Goal: Task Accomplishment & Management: Use online tool/utility

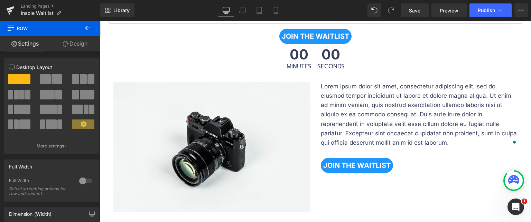
scroll to position [267, 0]
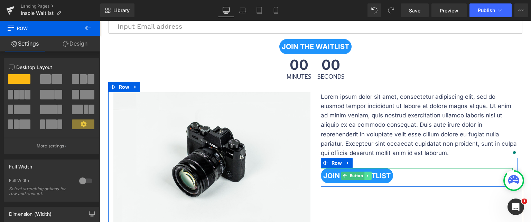
click at [367, 175] on icon at bounding box center [367, 176] width 1 height 2
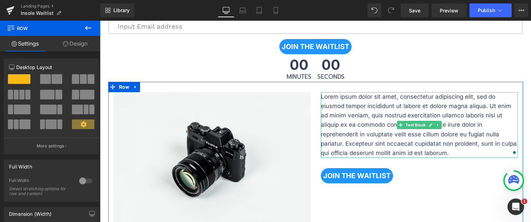
click at [386, 109] on p "Lorem ipsum dolor sit amet, consectetur adipiscing elit, sed do eiusmod tempor …" at bounding box center [419, 125] width 197 height 66
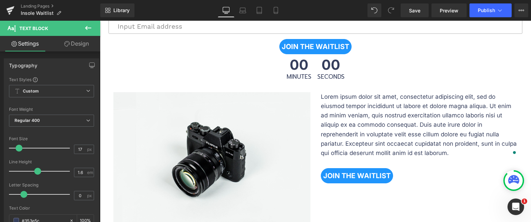
click at [67, 44] on icon at bounding box center [67, 44] width 6 height 6
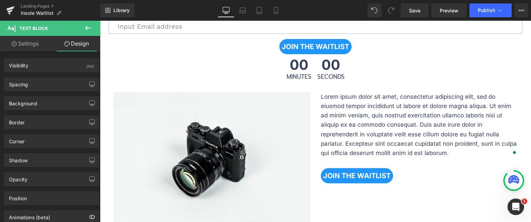
click at [87, 26] on icon at bounding box center [88, 28] width 8 height 8
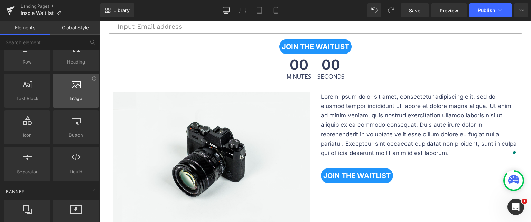
scroll to position [0, 0]
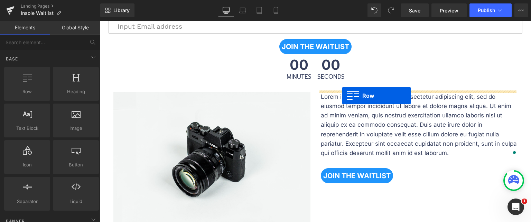
drag, startPoint x: 199, startPoint y: 95, endPoint x: 342, endPoint y: 96, distance: 142.8
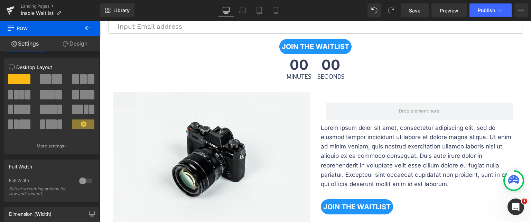
click at [85, 30] on icon at bounding box center [88, 28] width 8 height 8
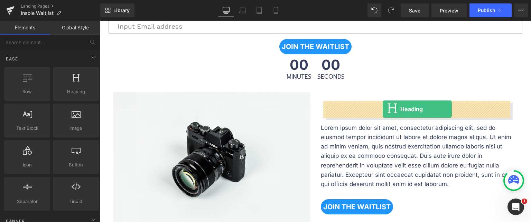
drag, startPoint x: 176, startPoint y: 110, endPoint x: 383, endPoint y: 109, distance: 206.4
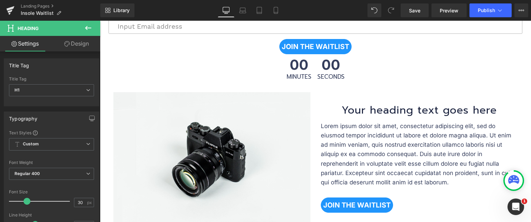
click at [385, 110] on h1 "Your heading text goes here" at bounding box center [419, 111] width 187 height 16
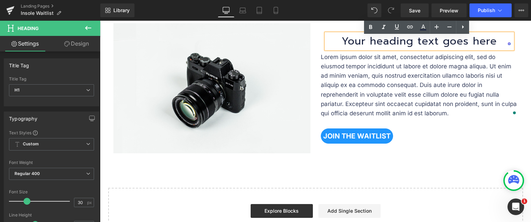
scroll to position [267, 0]
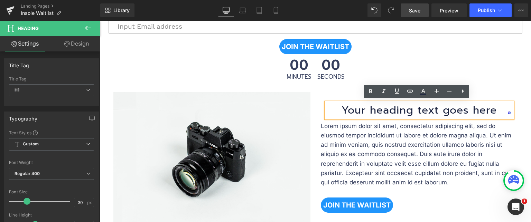
click at [413, 13] on span "Save" at bounding box center [414, 10] width 11 height 7
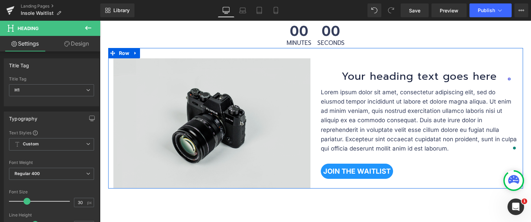
scroll to position [301, 0]
